Goal: Information Seeking & Learning: Find contact information

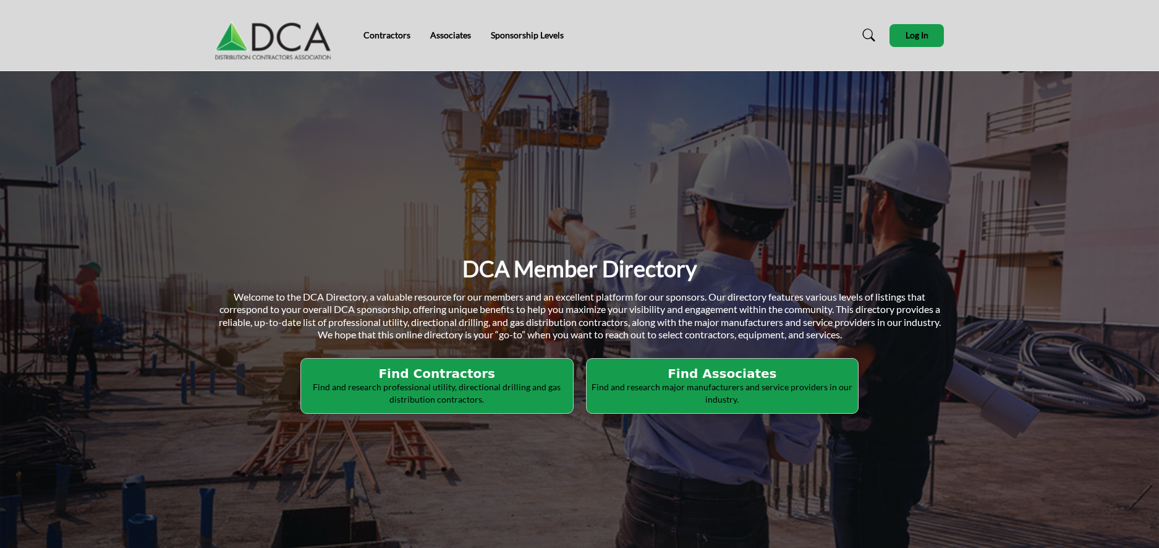
click at [430, 399] on p "Find and research professional utility, directional drilling and gas distributi…" at bounding box center [437, 393] width 265 height 24
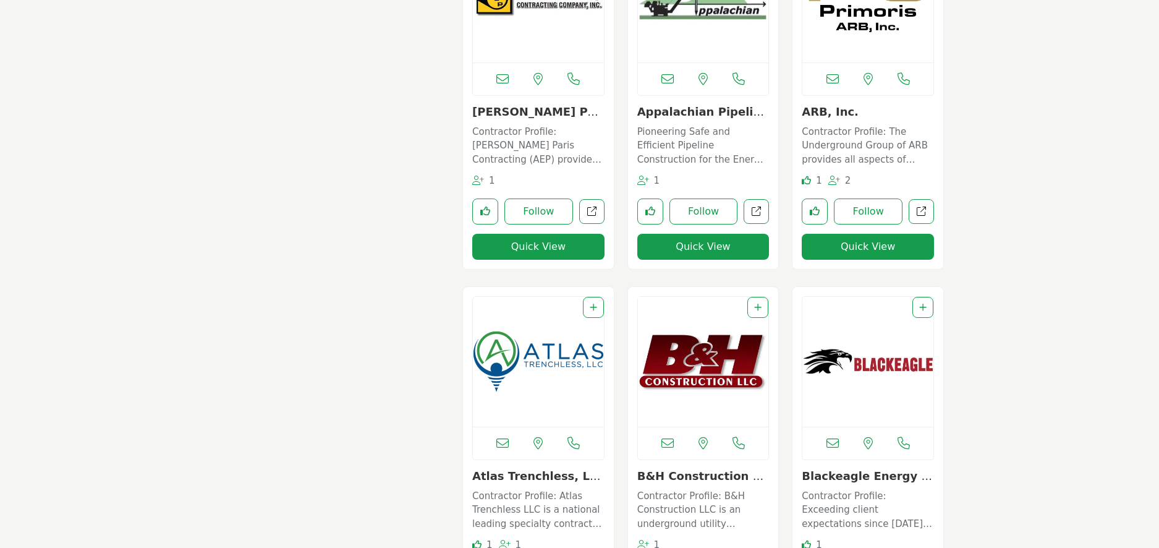
scroll to position [949, 0]
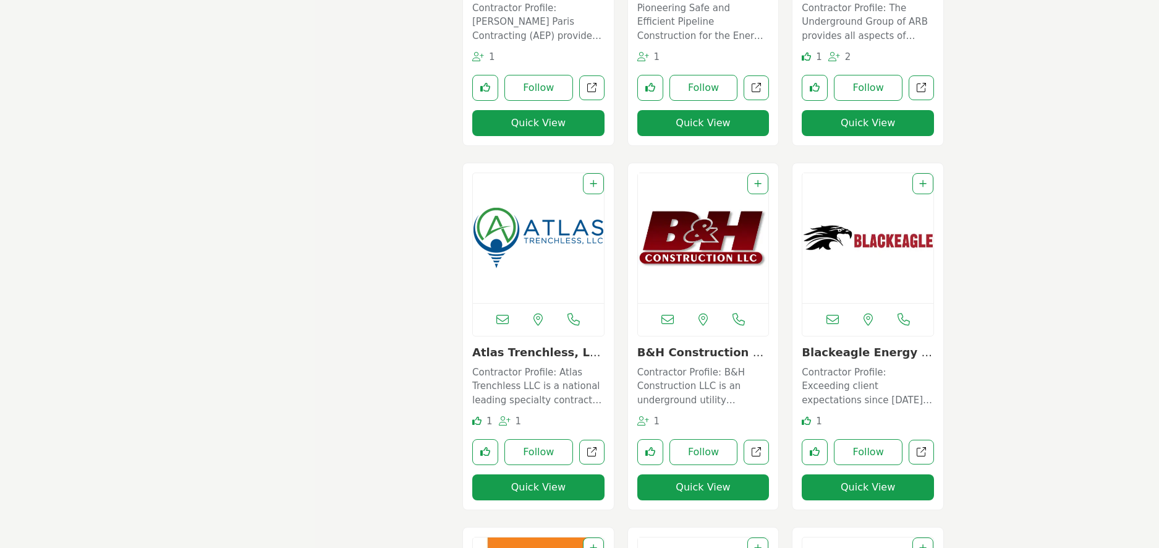
click at [519, 265] on img "Open Listing in new tab" at bounding box center [538, 238] width 131 height 130
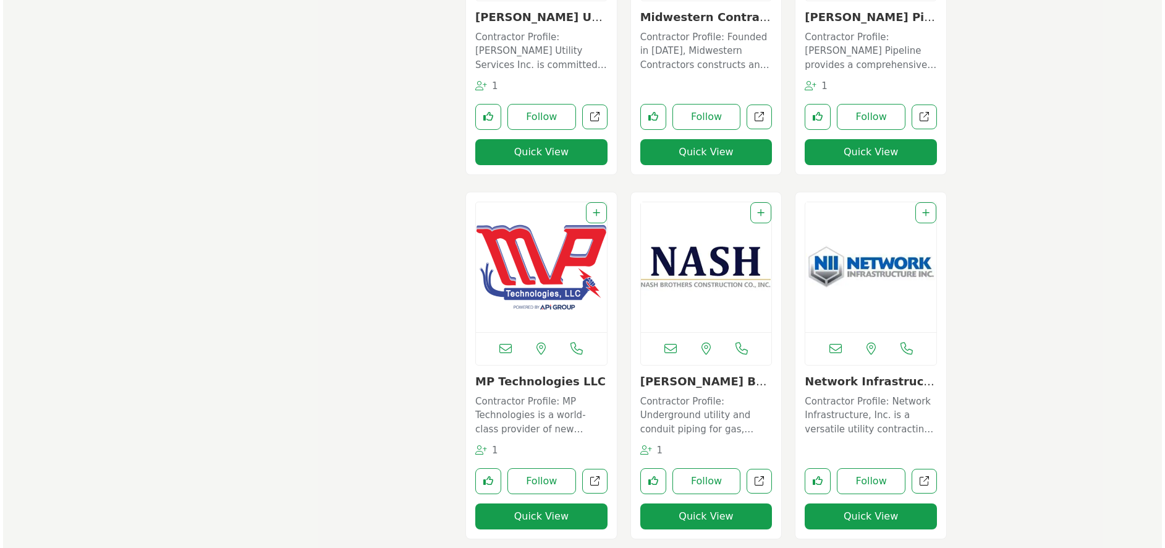
scroll to position [5007, 0]
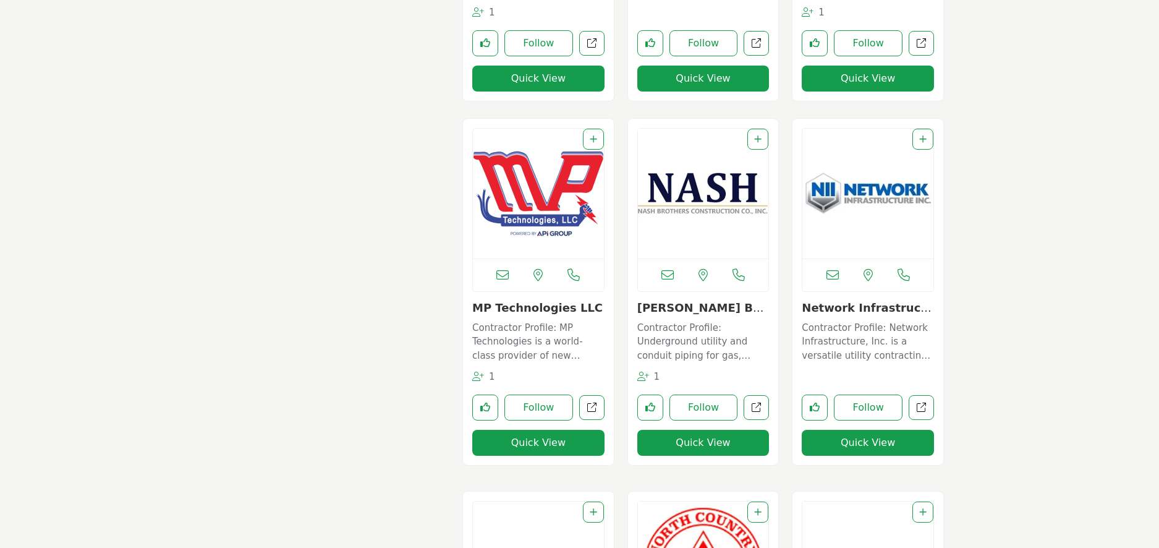
click at [690, 444] on button "Quick View" at bounding box center [703, 443] width 132 height 26
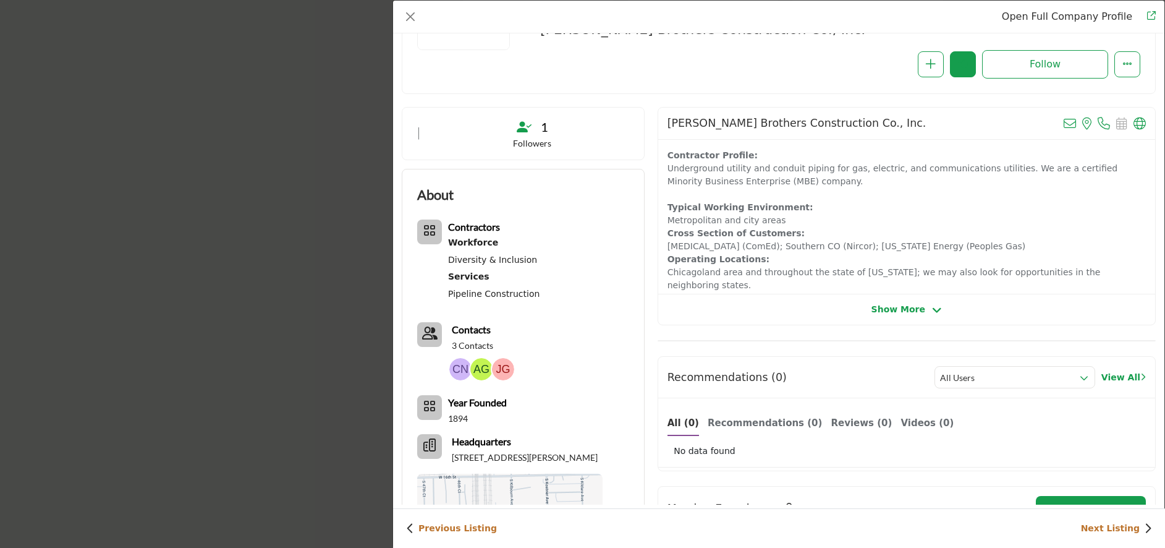
scroll to position [0, 0]
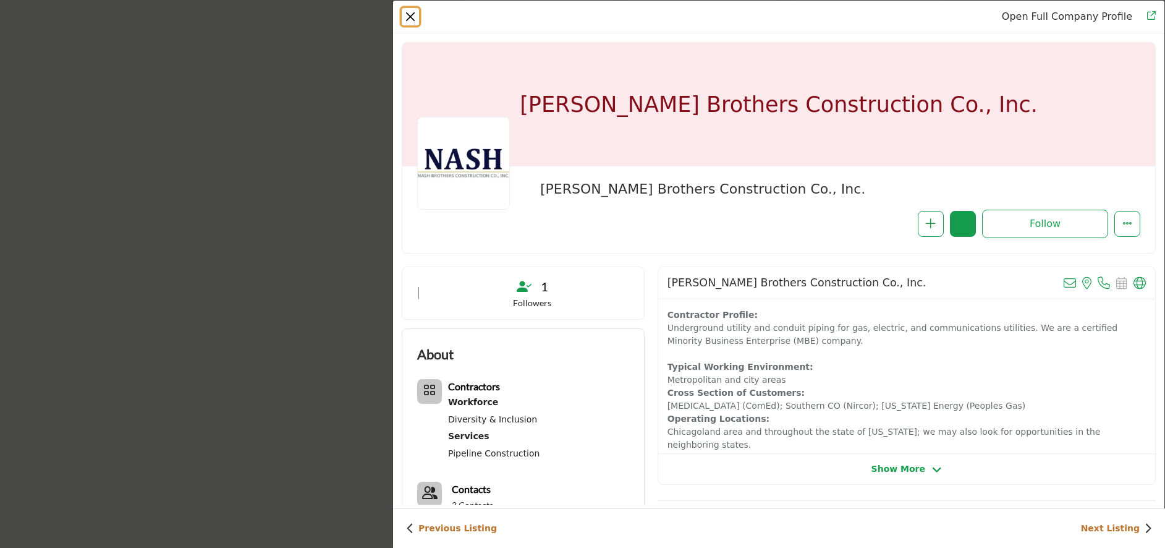
click at [407, 13] on button "Close" at bounding box center [410, 16] width 17 height 17
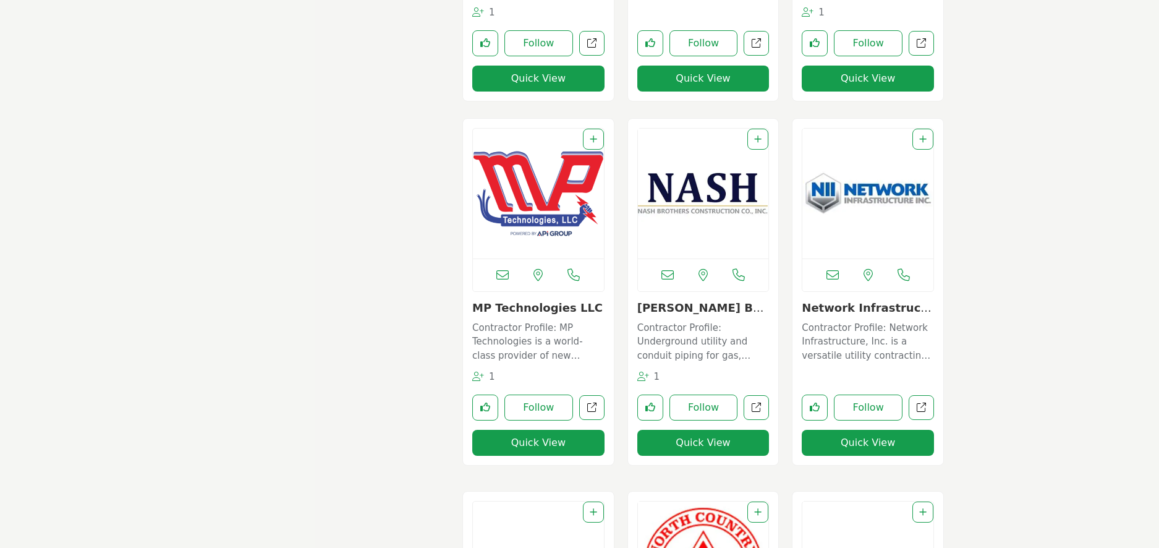
click at [526, 442] on button "Quick View" at bounding box center [538, 443] width 132 height 26
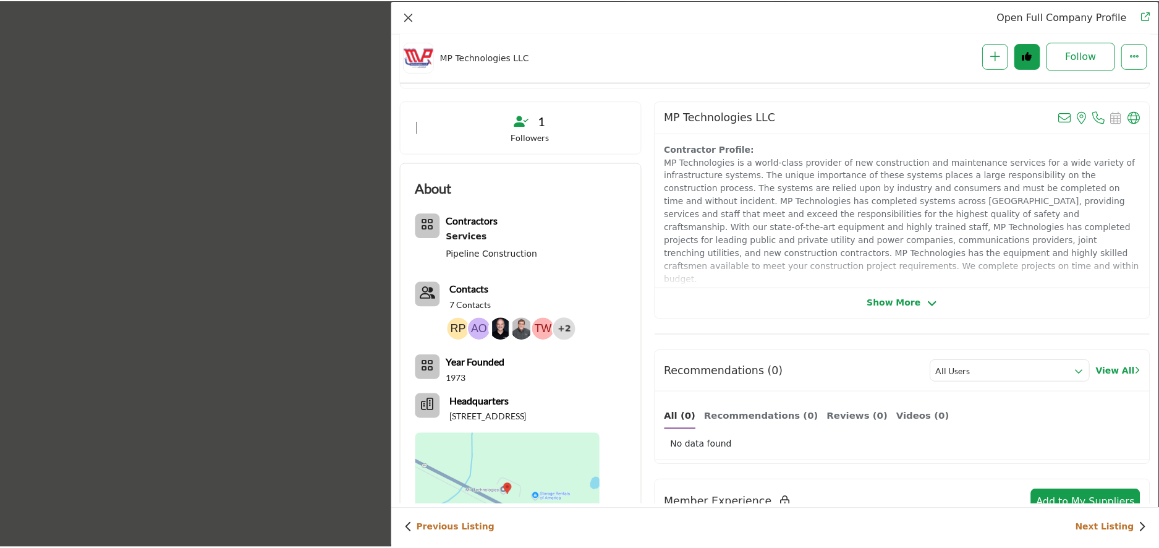
scroll to position [185, 0]
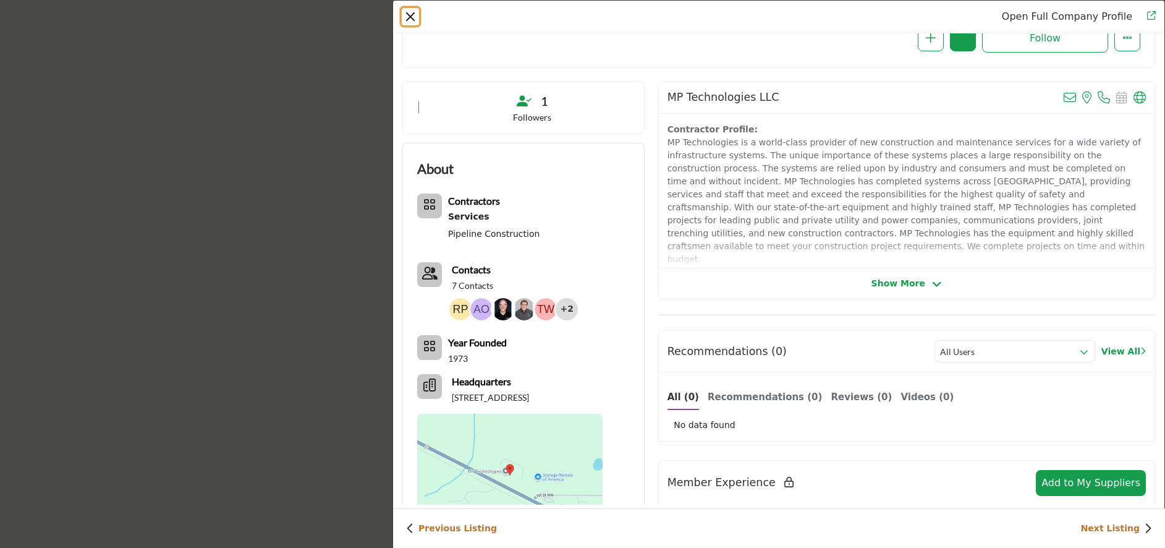
click at [405, 15] on button "Close" at bounding box center [410, 16] width 17 height 17
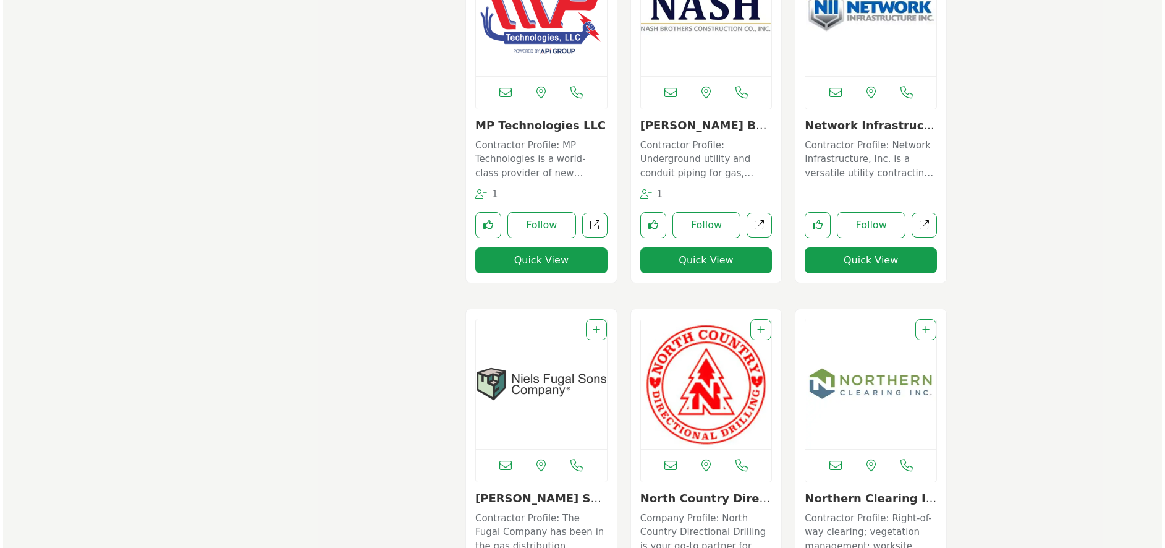
scroll to position [5192, 0]
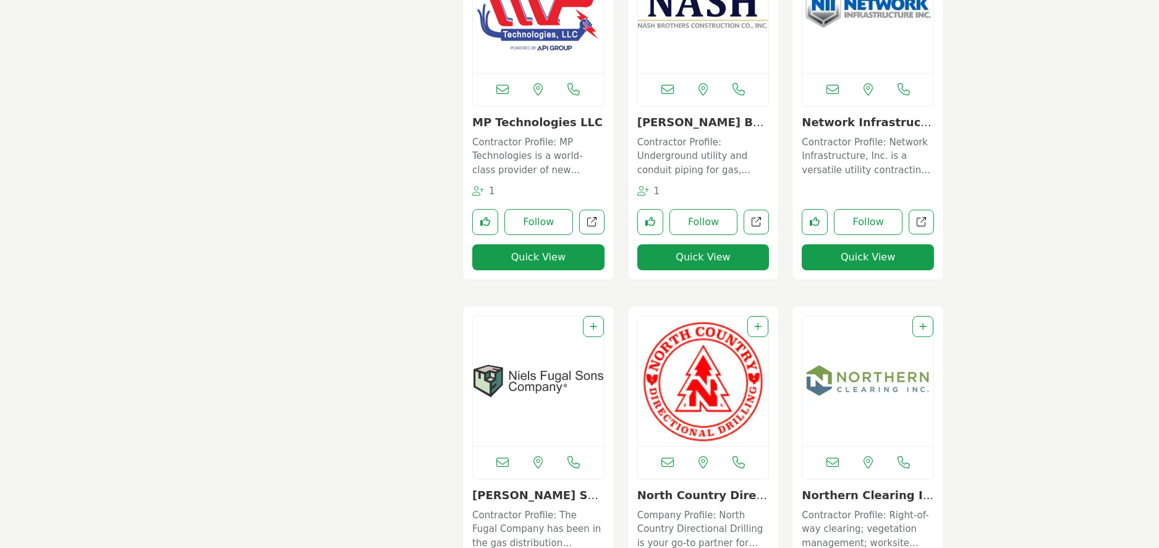
click at [856, 261] on button "Quick View" at bounding box center [868, 257] width 132 height 26
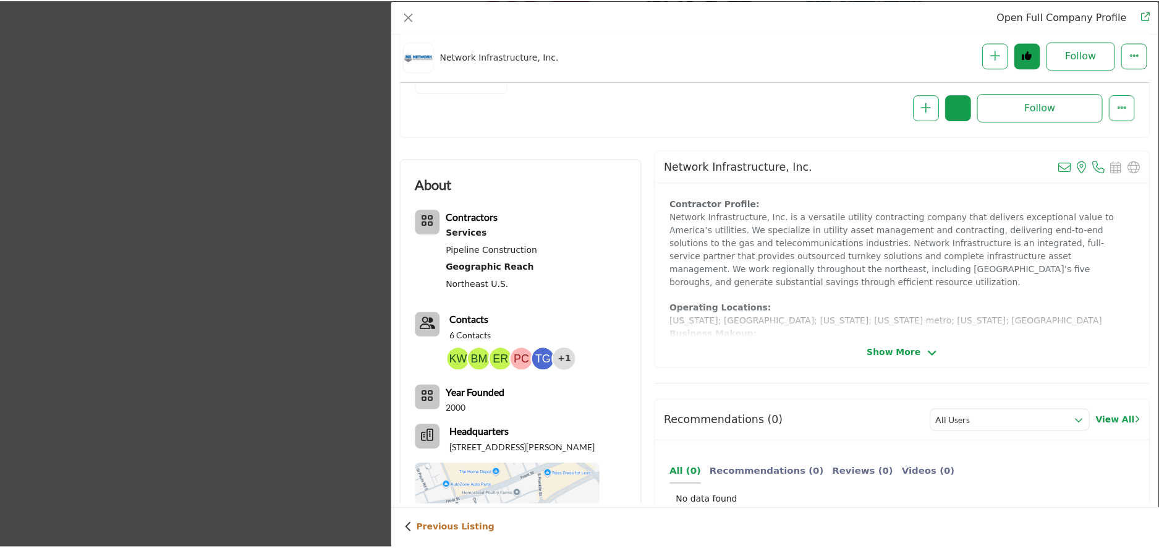
scroll to position [297, 0]
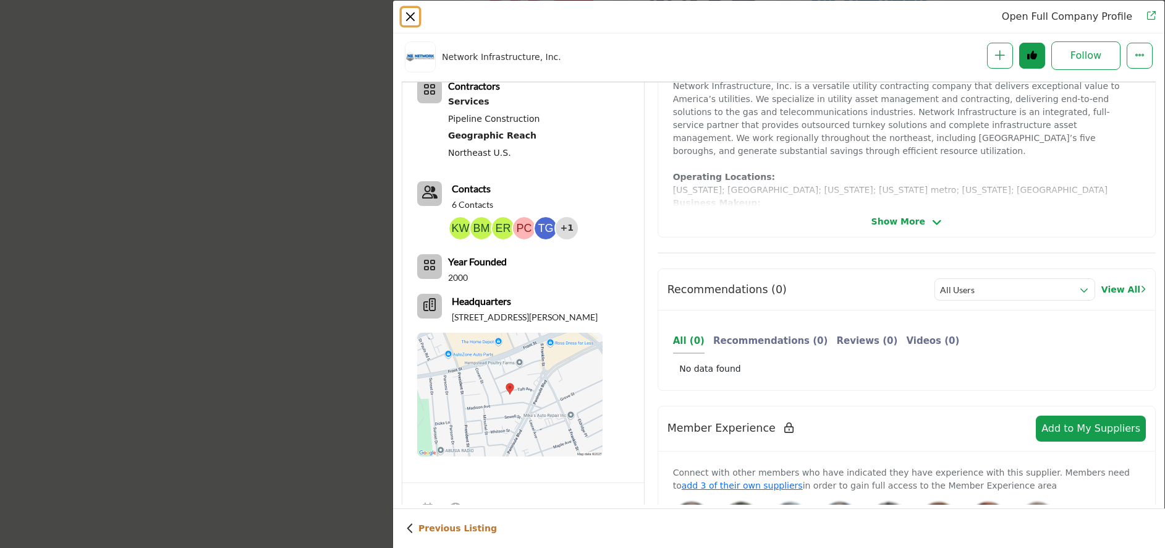
click at [416, 19] on button "Close" at bounding box center [410, 16] width 17 height 17
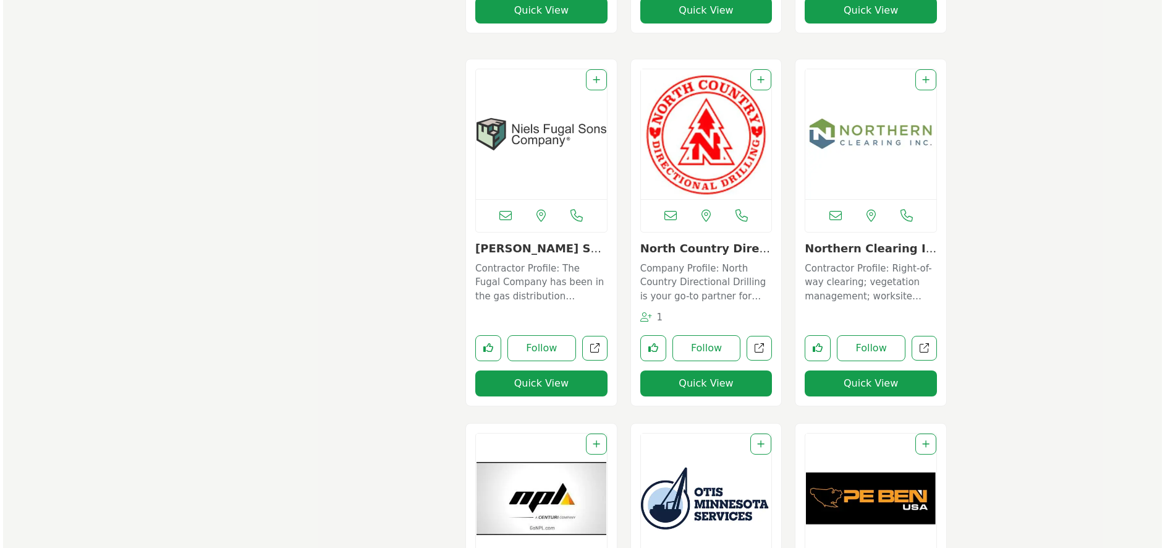
scroll to position [5440, 0]
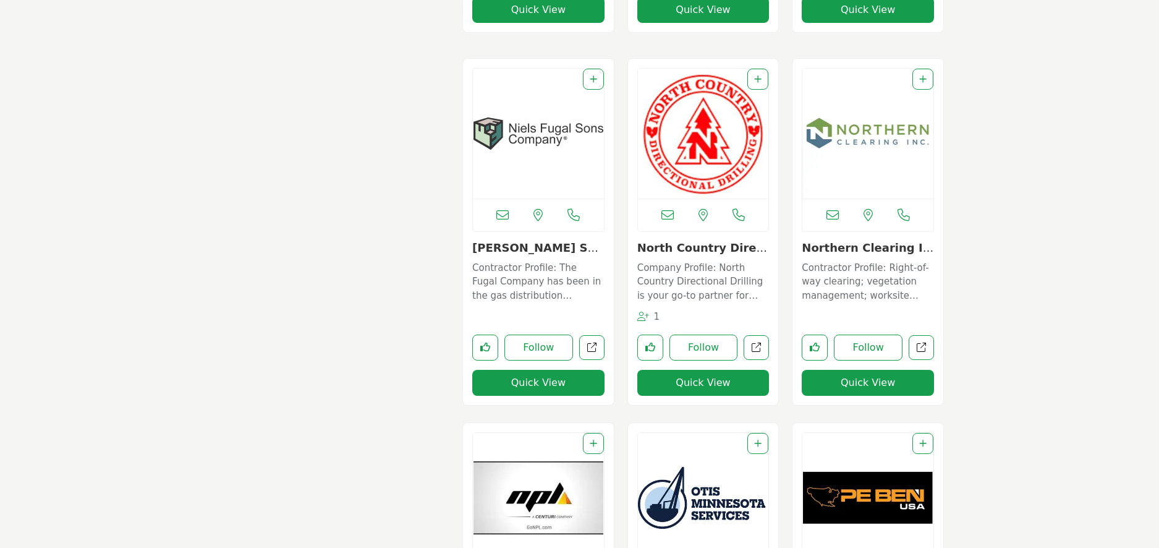
click at [542, 380] on button "Quick View" at bounding box center [538, 383] width 132 height 26
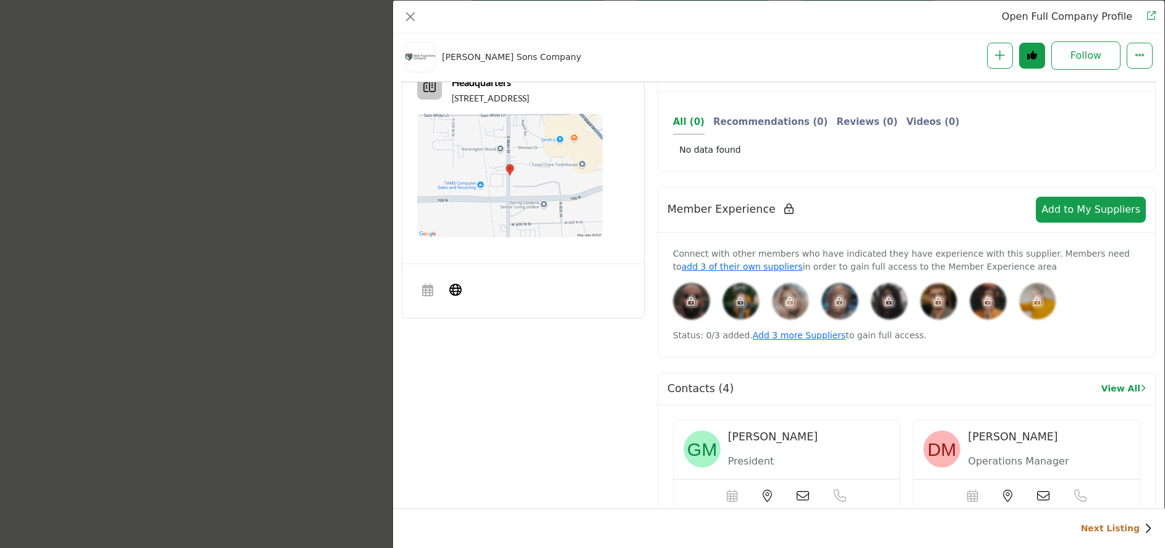
scroll to position [421, 0]
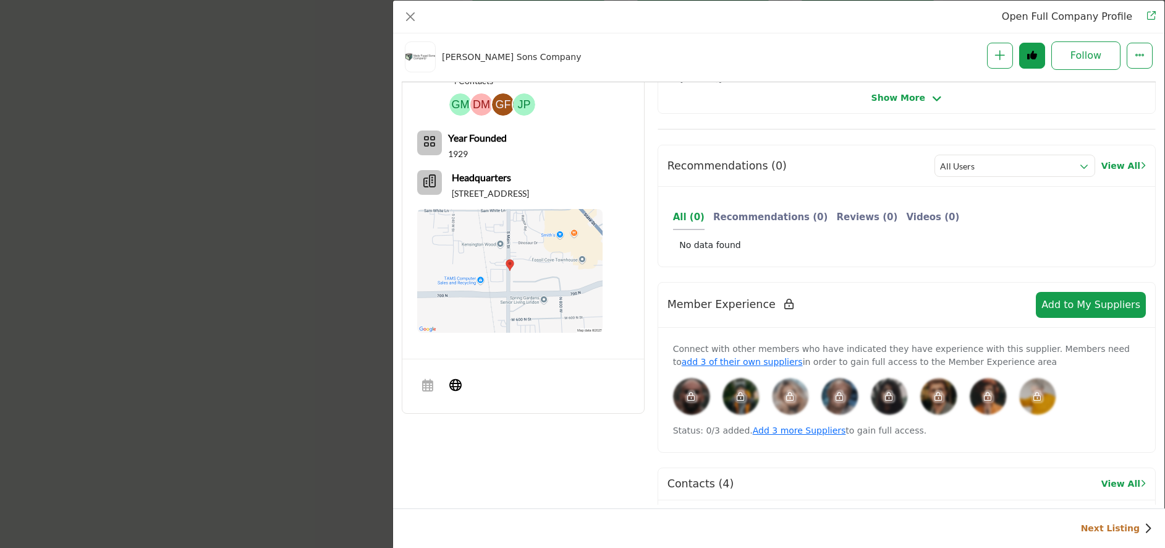
click at [687, 400] on icon "Company Data Modal" at bounding box center [690, 396] width 7 height 9
click at [692, 396] on icon "Company Data Modal" at bounding box center [690, 396] width 7 height 9
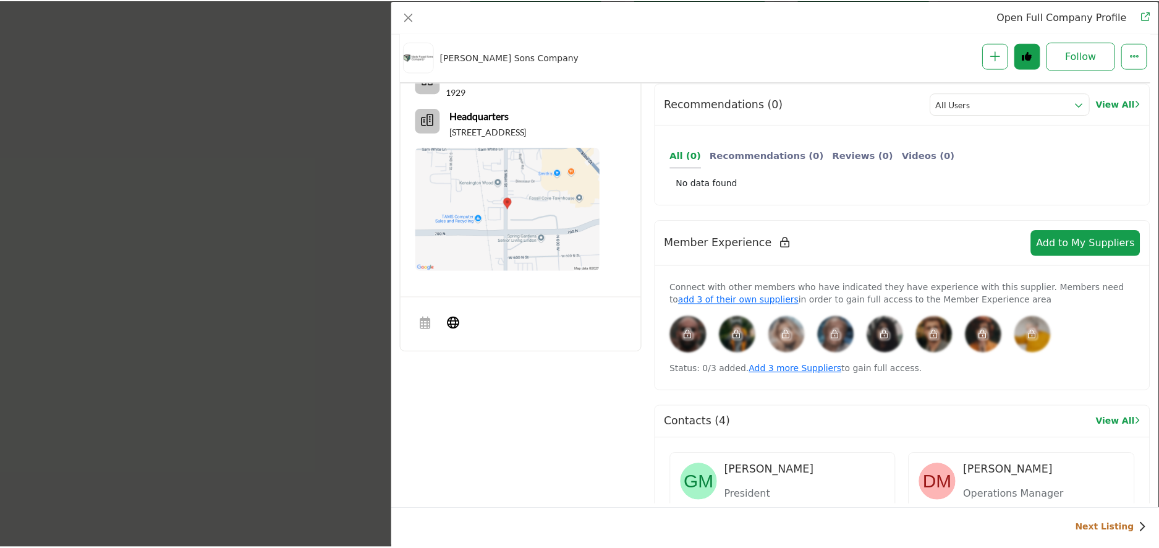
scroll to position [668, 0]
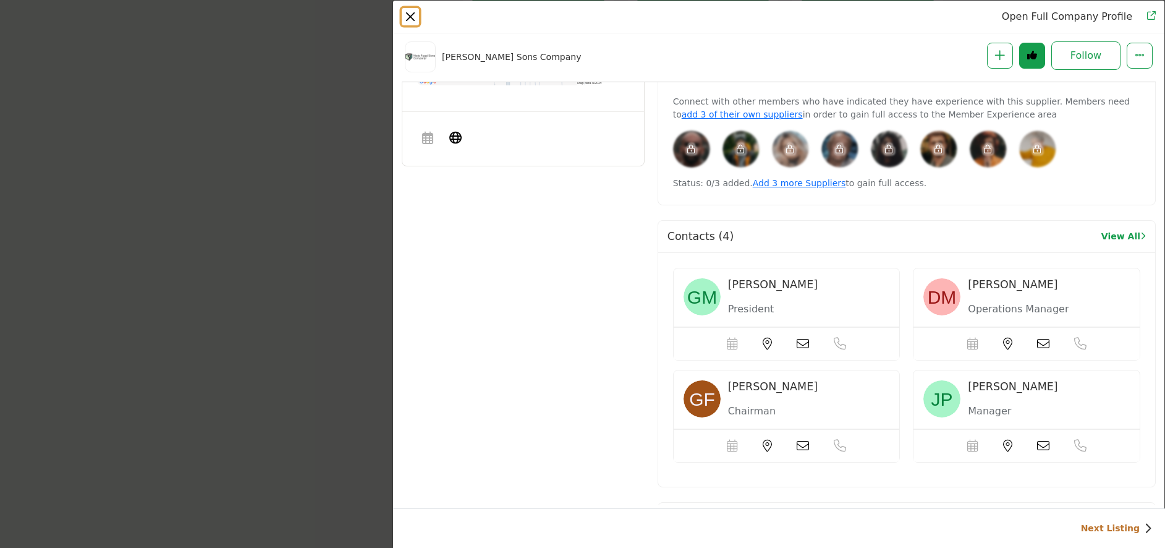
click at [412, 17] on button "Close" at bounding box center [410, 16] width 17 height 17
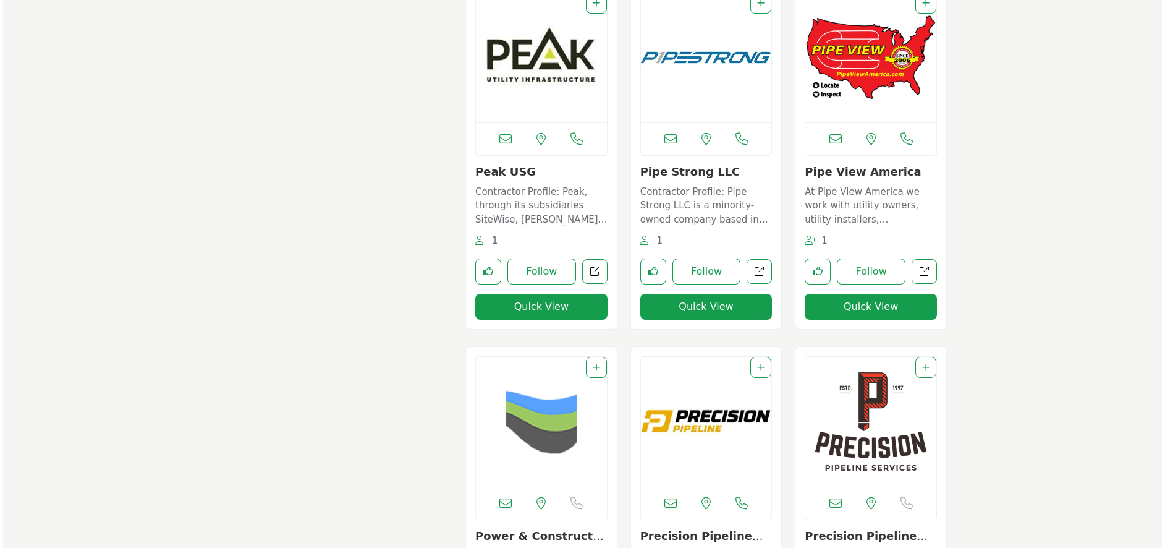
scroll to position [6243, 0]
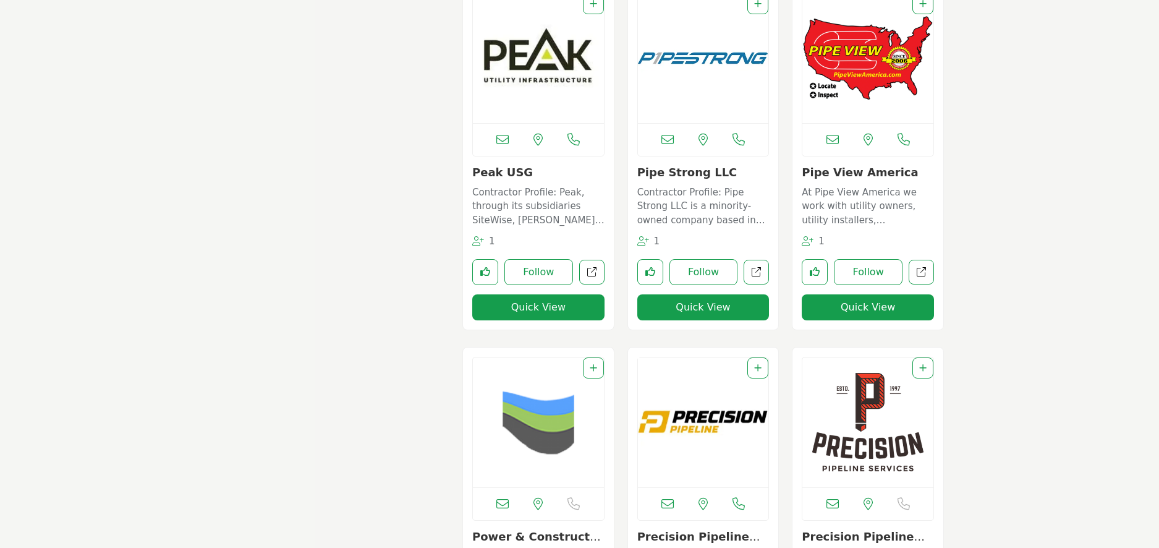
click at [519, 305] on button "Quick View" at bounding box center [538, 307] width 132 height 26
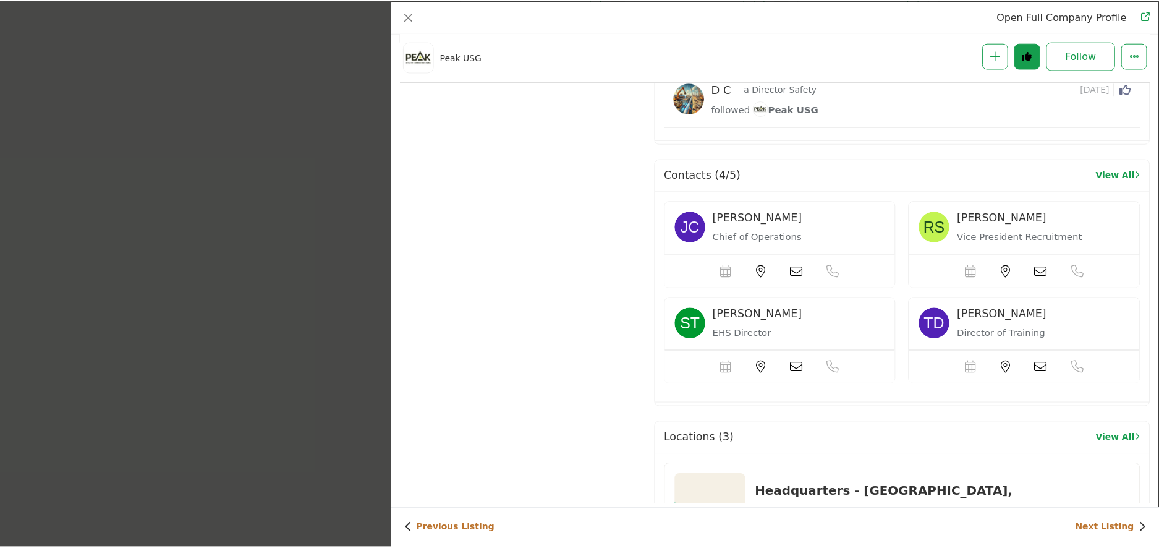
scroll to position [854, 0]
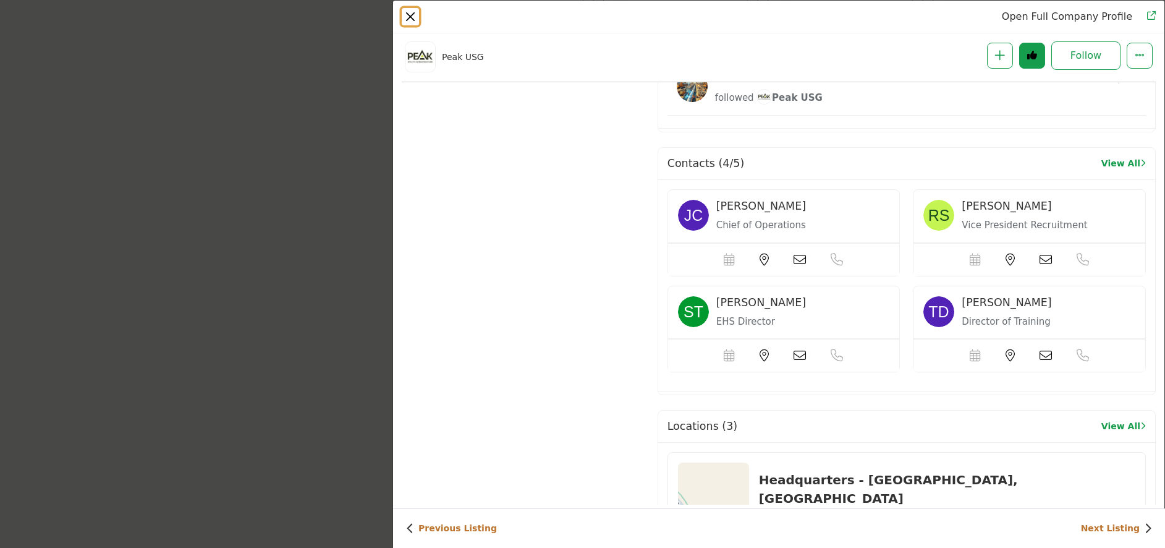
click at [409, 14] on button "Close" at bounding box center [410, 16] width 17 height 17
